Goal: Task Accomplishment & Management: Manage account settings

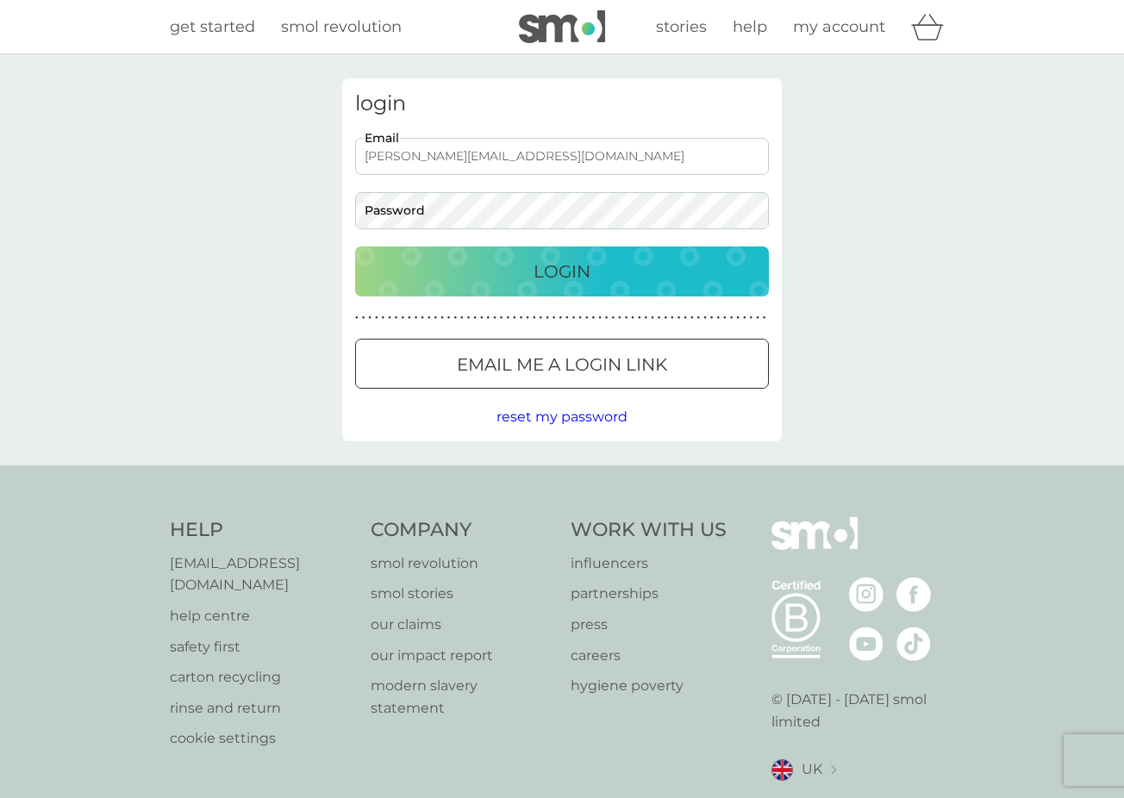
type input "[PERSON_NAME][EMAIL_ADDRESS][DOMAIN_NAME]"
click at [562, 271] on button "Login" at bounding box center [562, 271] width 414 height 50
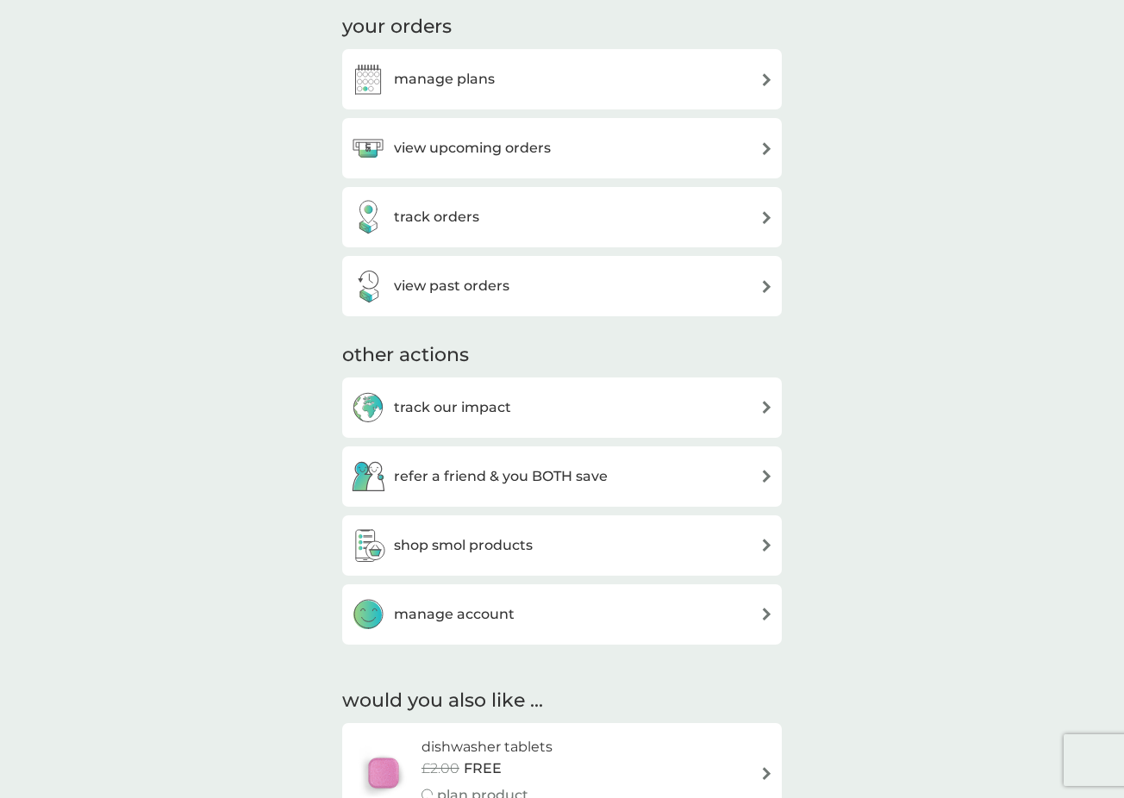
scroll to position [257, 1]
click at [497, 74] on div "manage plans" at bounding box center [562, 78] width 422 height 34
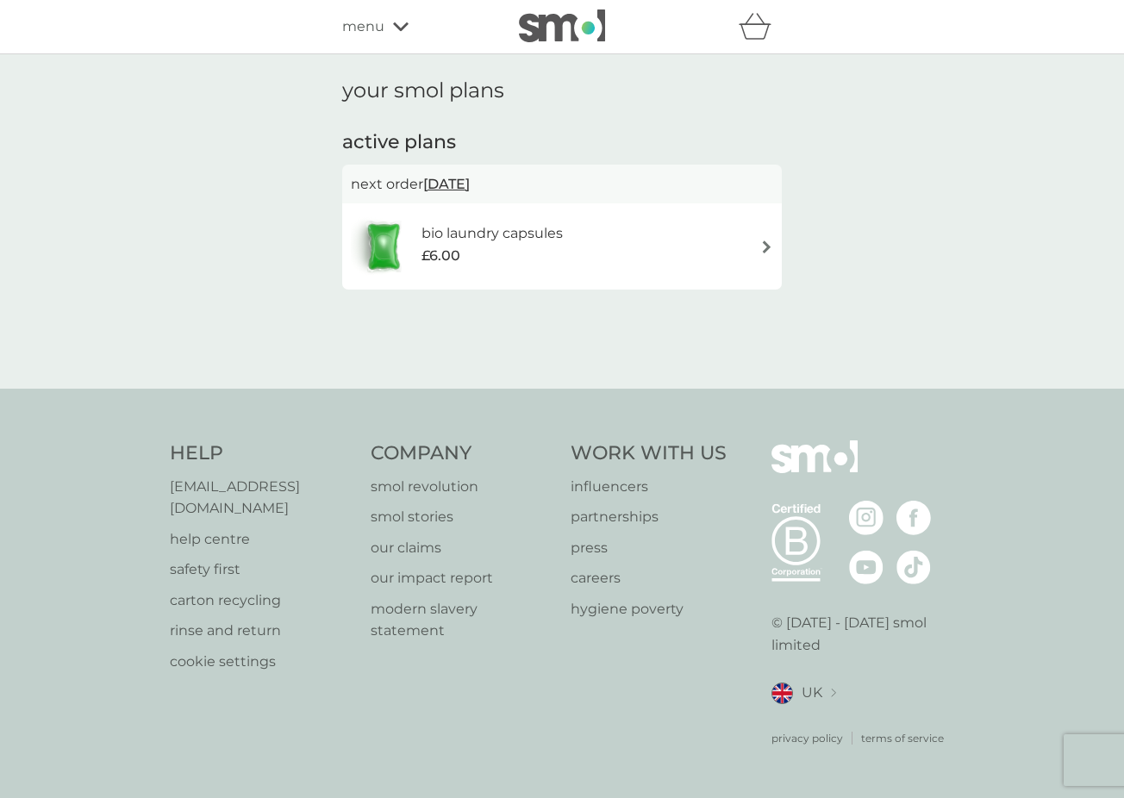
scroll to position [0, 1]
click at [572, 211] on div "bio laundry capsules £6.00" at bounding box center [562, 246] width 440 height 86
